Goal: Task Accomplishment & Management: Manage account settings

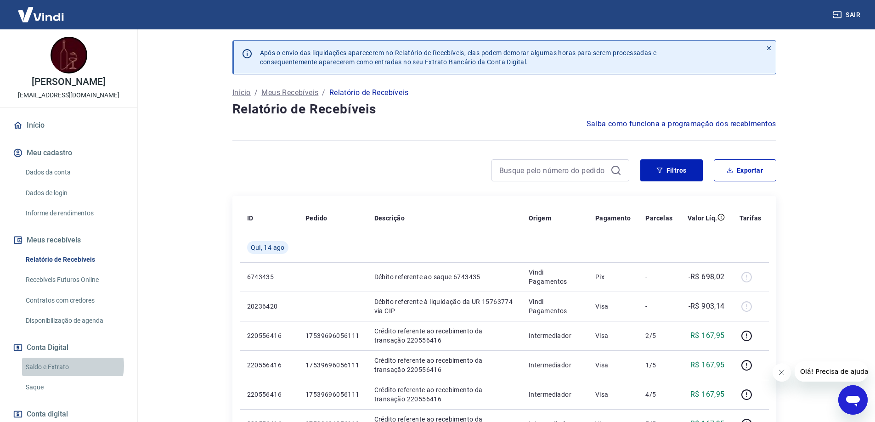
click at [72, 375] on link "Saldo e Extrato" at bounding box center [74, 367] width 104 height 19
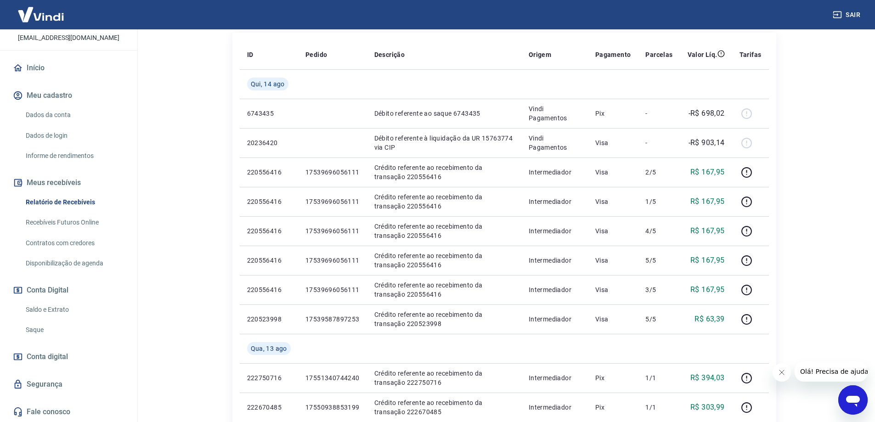
scroll to position [162, 0]
click at [68, 223] on link "Recebíveis Futuros Online" at bounding box center [74, 222] width 104 height 19
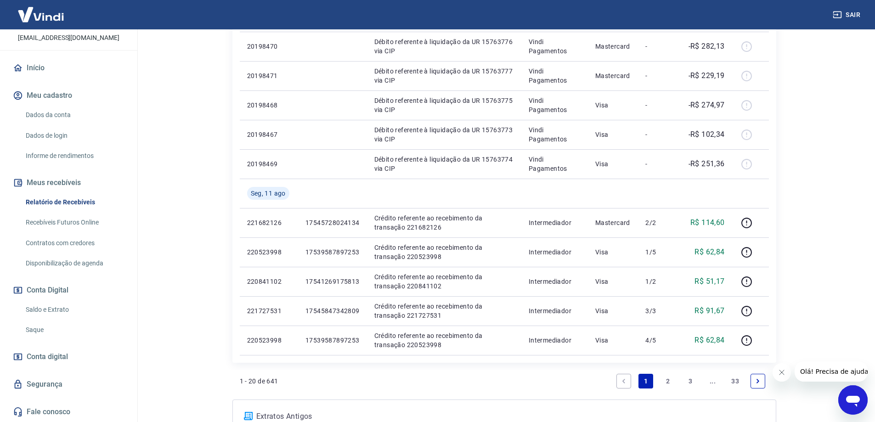
scroll to position [643, 0]
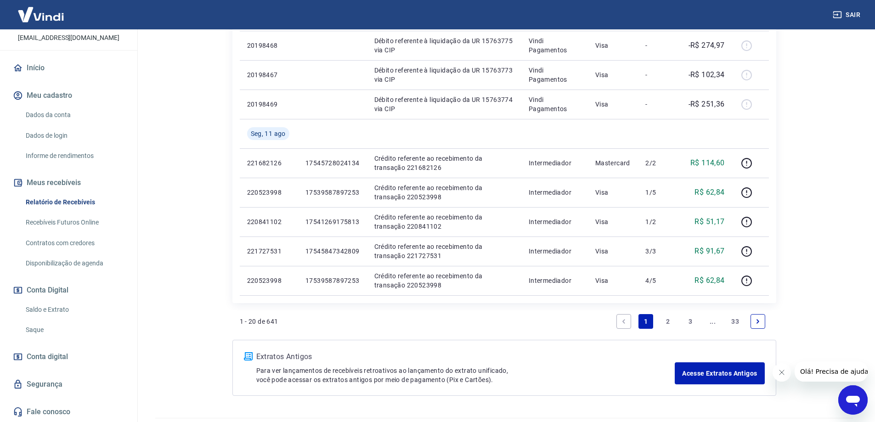
click at [756, 322] on icon "Next page" at bounding box center [758, 321] width 6 height 6
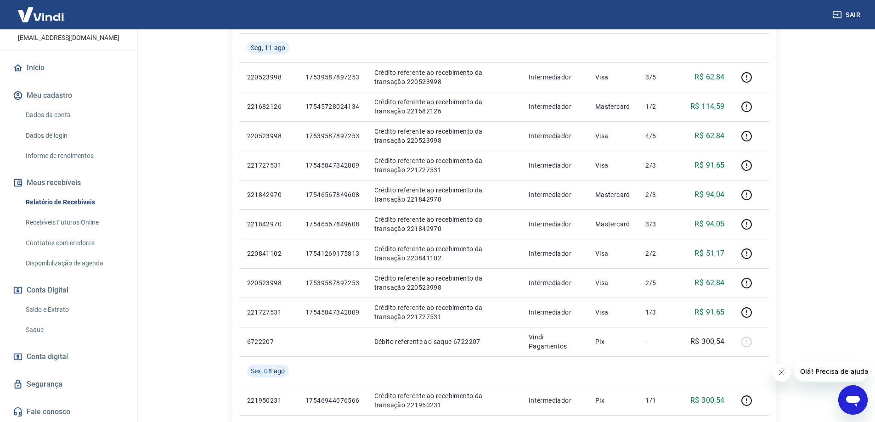
scroll to position [184, 0]
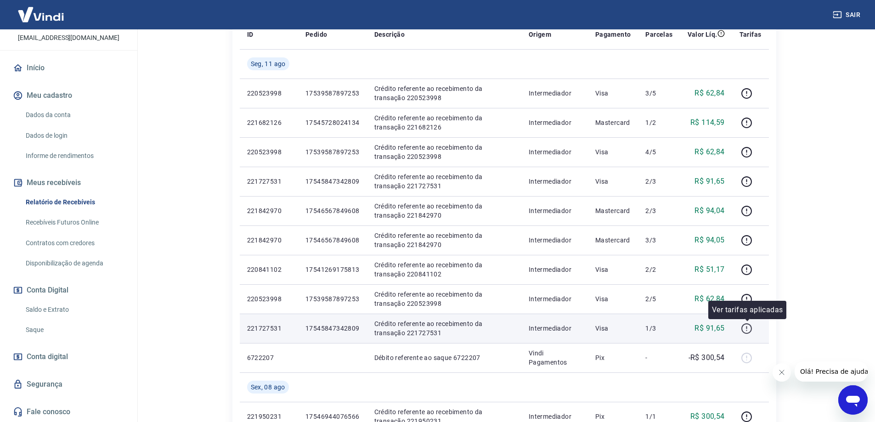
click at [750, 328] on icon "button" at bounding box center [746, 328] width 11 height 11
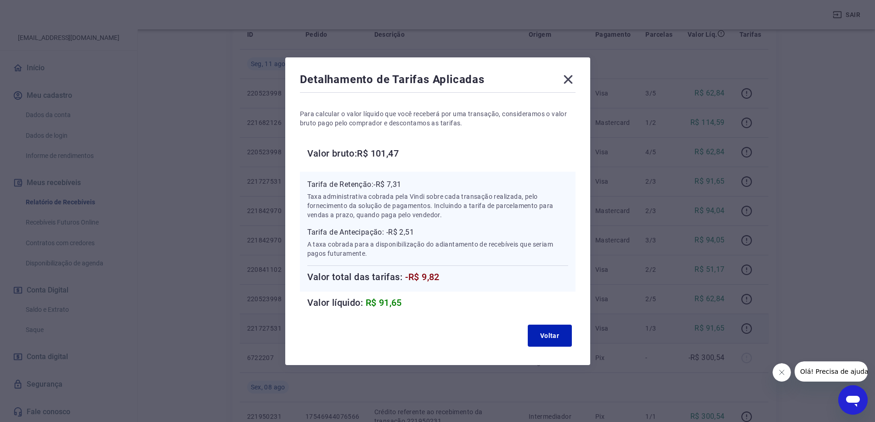
click at [569, 80] on icon at bounding box center [568, 79] width 15 height 15
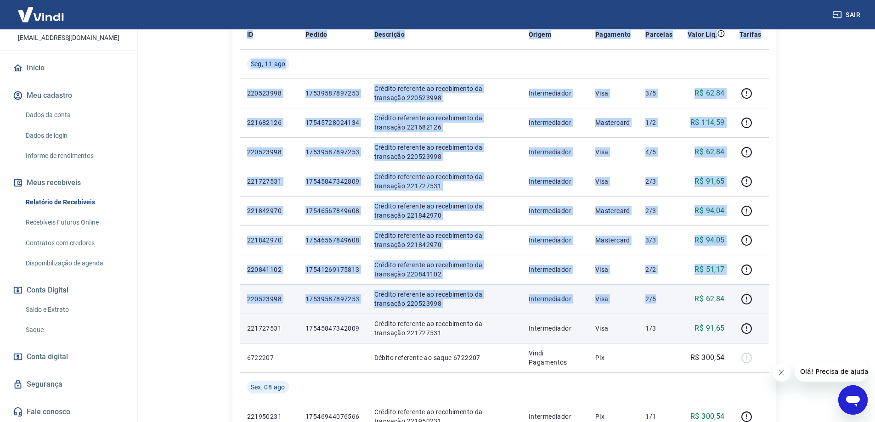
drag, startPoint x: 778, startPoint y: 327, endPoint x: 679, endPoint y: 308, distance: 101.2
click at [679, 308] on div "Após o envio das liquidações aparecerem no Relatório de Recebíveis, elas podem …" at bounding box center [504, 356] width 566 height 1021
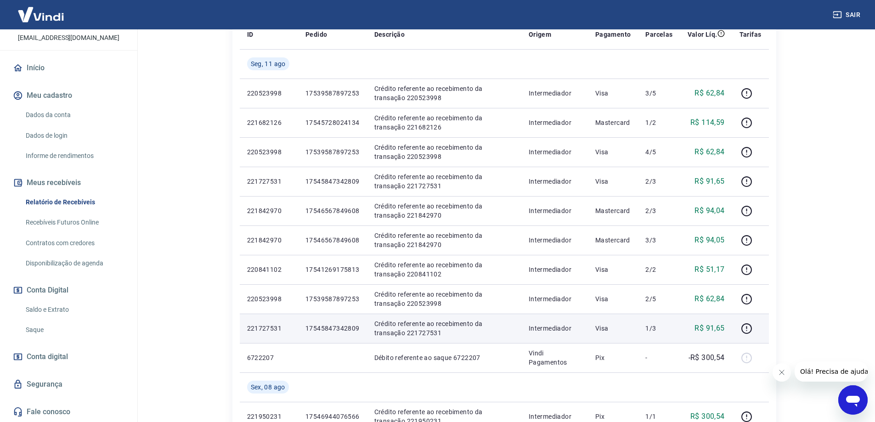
click at [214, 96] on div "Após o envio das liquidações aparecerem no Relatório de Recebíveis, elas podem …" at bounding box center [504, 356] width 588 height 1021
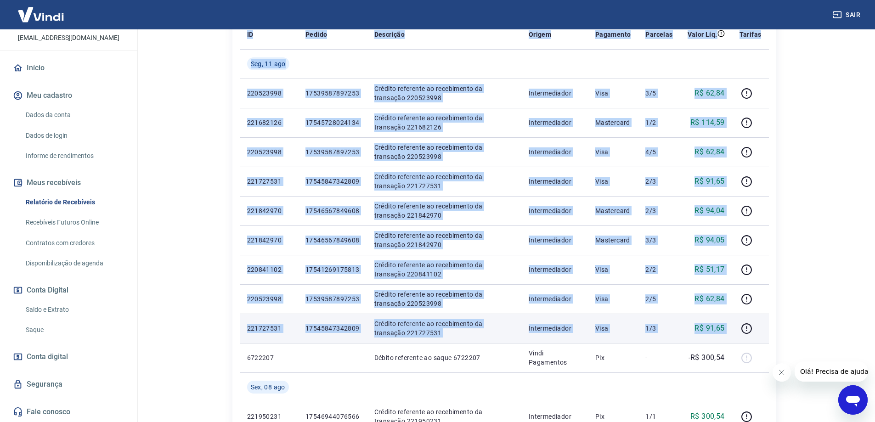
drag, startPoint x: 210, startPoint y: 62, endPoint x: 761, endPoint y: 323, distance: 609.8
click at [761, 323] on div "Após o envio das liquidações aparecerem no Relatório de Recebíveis, elas podem …" at bounding box center [504, 356] width 588 height 1021
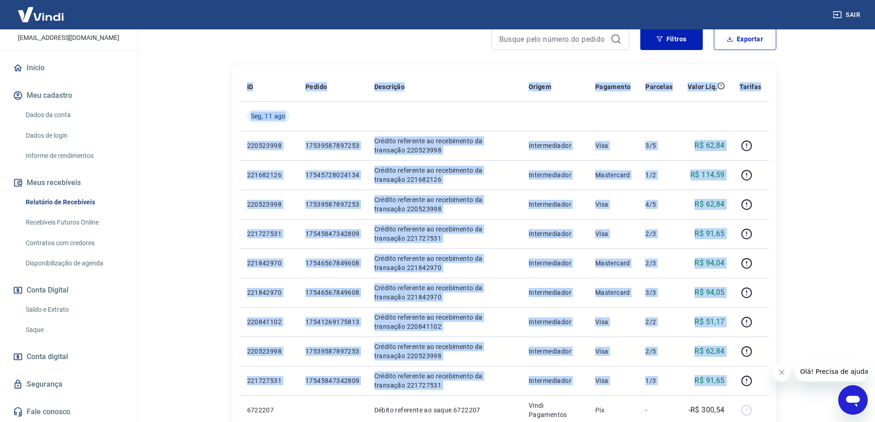
scroll to position [92, 0]
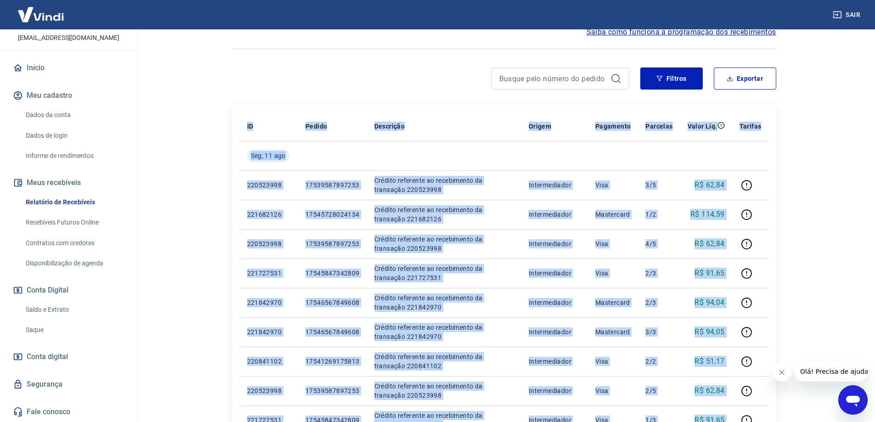
copy table "LO Ipsumd Sitametco Adipis Elitseddo Eiusmodt Incid Utl. Etdolor Mag, 76 ali 35…"
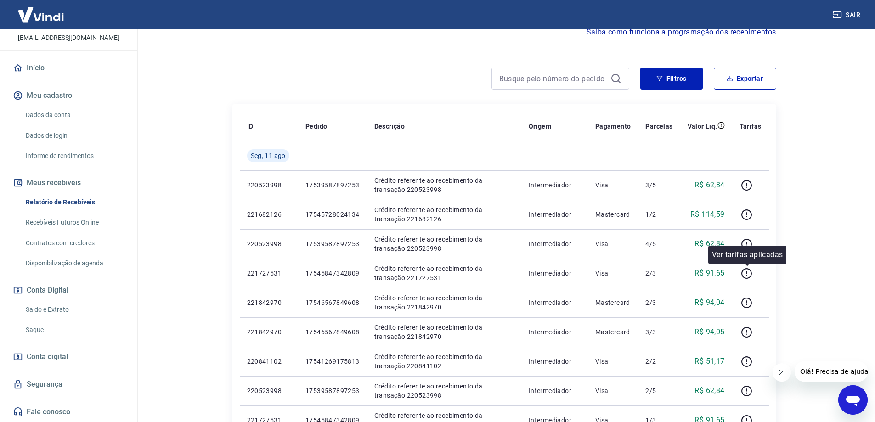
click at [840, 283] on main "Após o envio das liquidações aparecerem no Relatório de Recebíveis, elas podem …" at bounding box center [504, 134] width 742 height 393
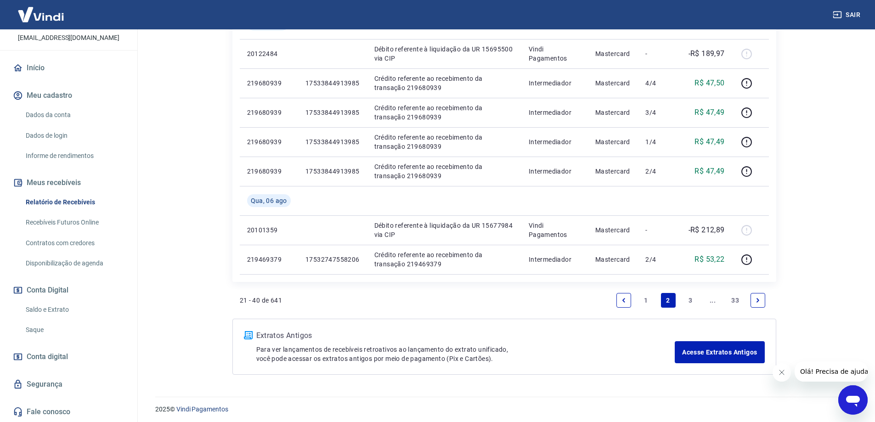
scroll to position [667, 0]
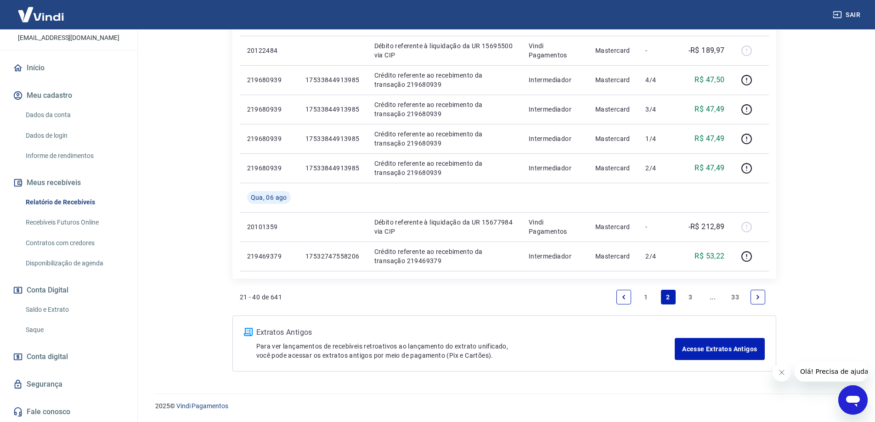
click at [625, 303] on link "Previous page" at bounding box center [623, 297] width 15 height 15
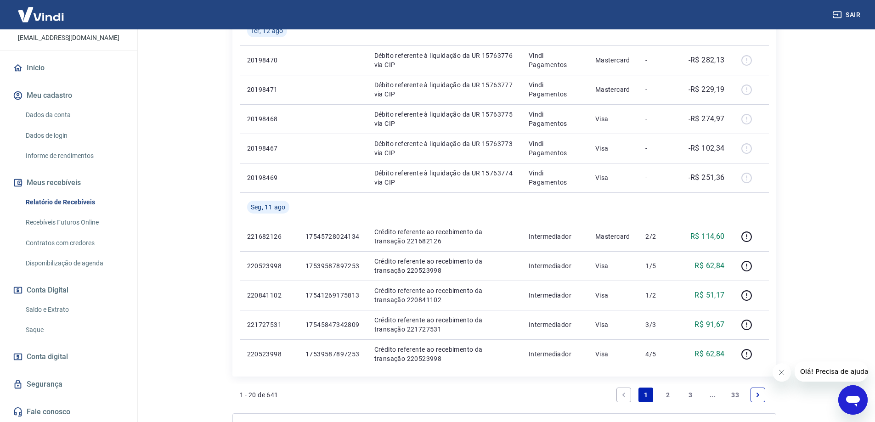
scroll to position [643, 0]
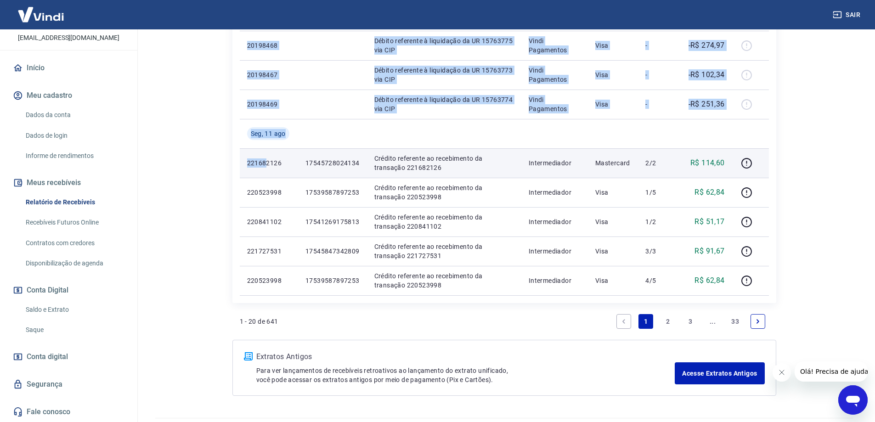
drag, startPoint x: 222, startPoint y: 167, endPoint x: 265, endPoint y: 169, distance: 42.3
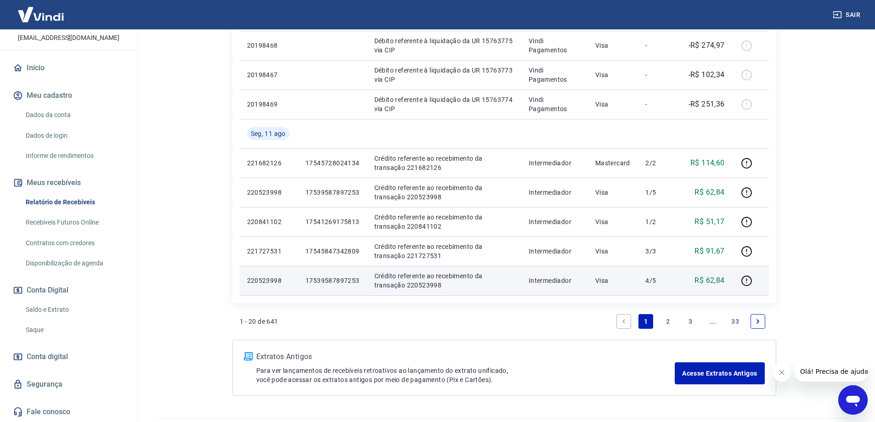
click at [761, 285] on td at bounding box center [750, 280] width 37 height 29
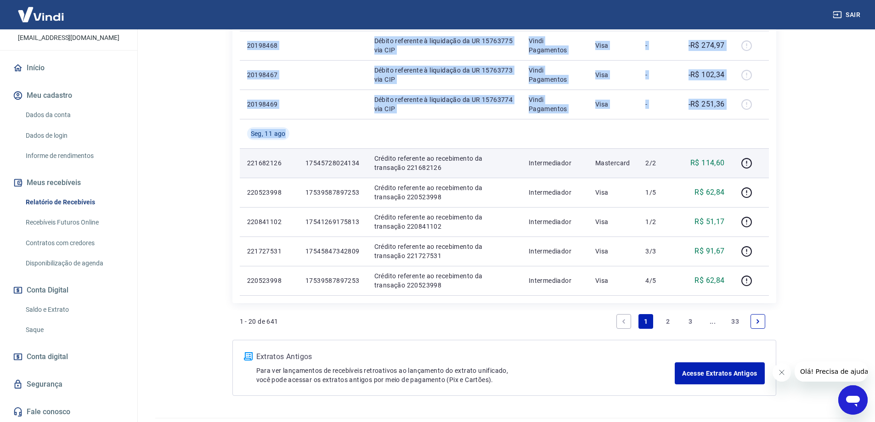
drag, startPoint x: 765, startPoint y: 285, endPoint x: 245, endPoint y: 172, distance: 532.0
copy table "LO Ipsumd Sitametco Adipis Elitseddo Eiusmodt Incid Utl. Etdolor Mag, 69 ali 16…"
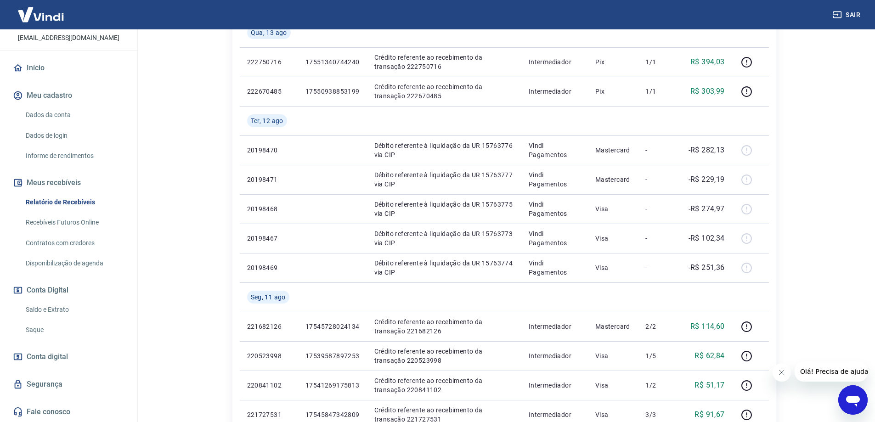
scroll to position [459, 0]
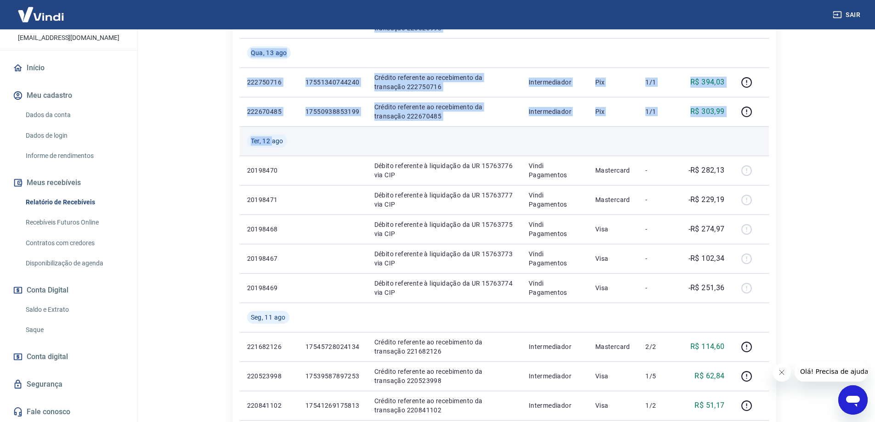
drag, startPoint x: 216, startPoint y: 136, endPoint x: 272, endPoint y: 154, distance: 58.8
click at [272, 154] on div "Após o envio das liquidações aparecerem no Relatório de Recebíveis, elas podem …" at bounding box center [504, 80] width 588 height 1021
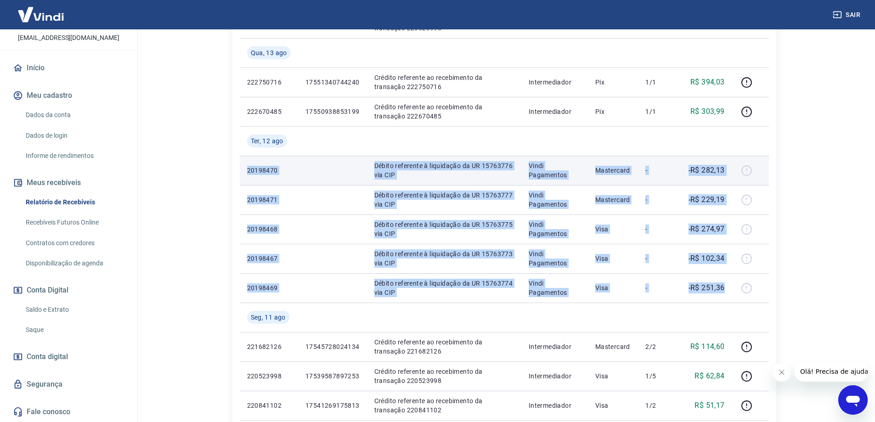
drag, startPoint x: 727, startPoint y: 288, endPoint x: 241, endPoint y: 177, distance: 498.9
click at [241, 177] on tbody "[DATE] 6743435 Débito referente ao saque 6743435 Vindi Pagamentos Pix - -R$ 698…" at bounding box center [504, 126] width 529 height 705
copy tbody "20198470 Débito referente à liquidação da UR 15763776 via CIP Vindi Pagamentos …"
